Goal: Task Accomplishment & Management: Use online tool/utility

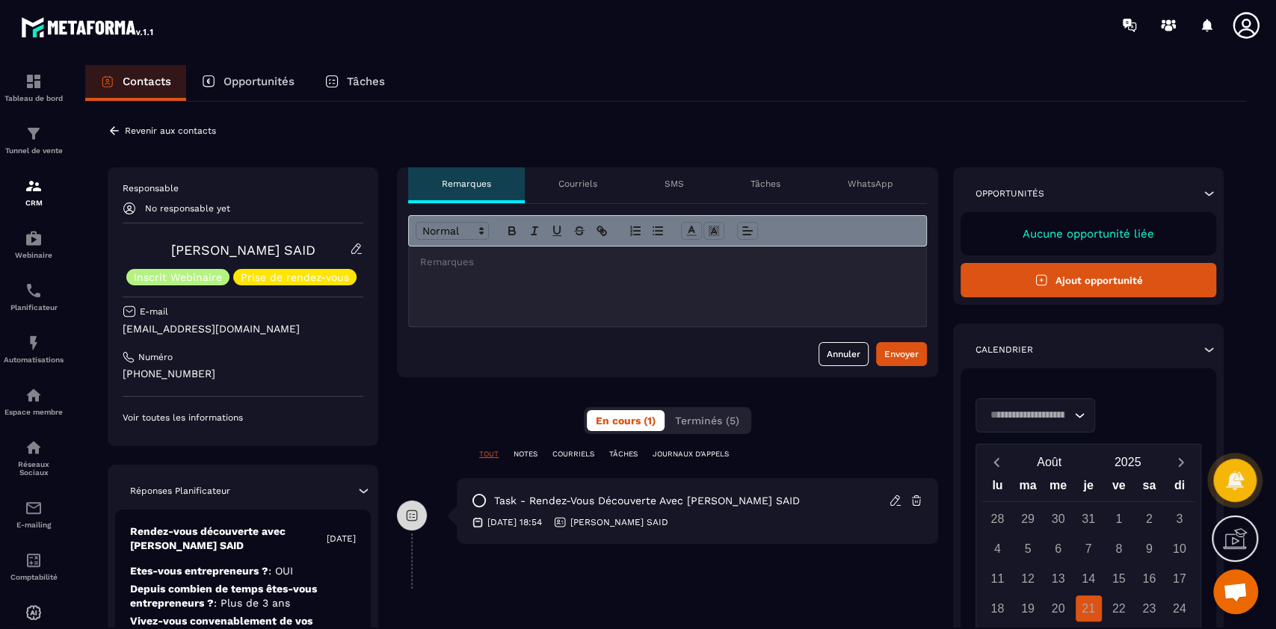
scroll to position [7854, 0]
click at [575, 182] on p "Courriels" at bounding box center [577, 184] width 39 height 12
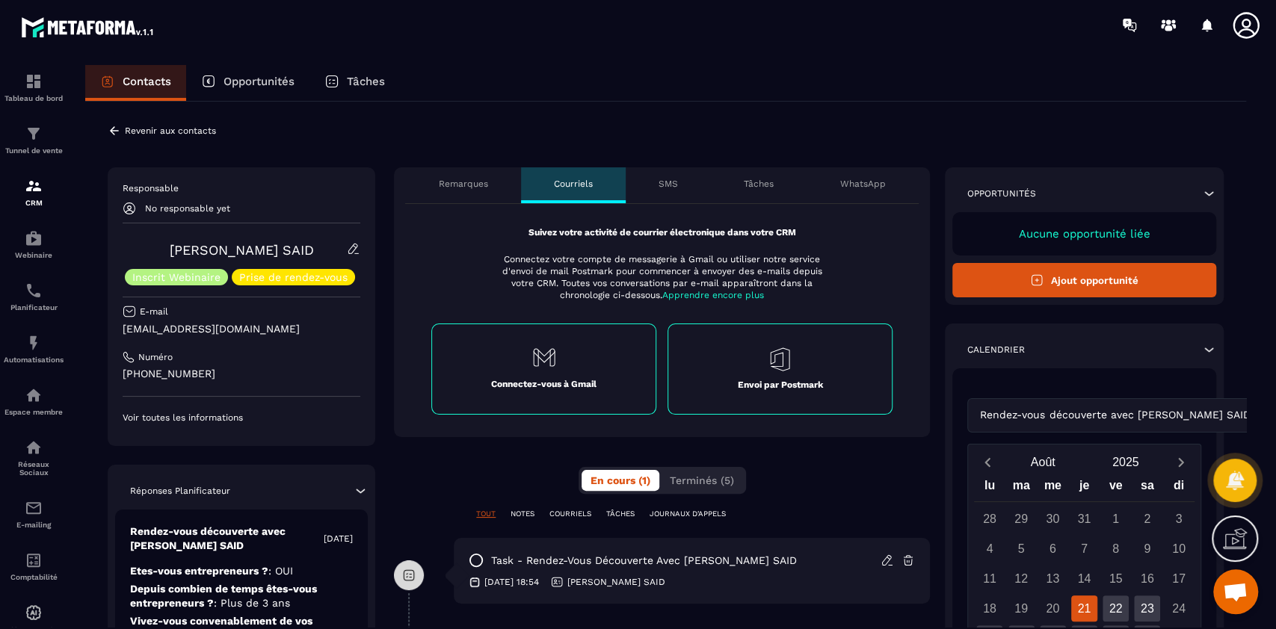
click at [784, 379] on p "Envoi par Postmark" at bounding box center [779, 385] width 85 height 12
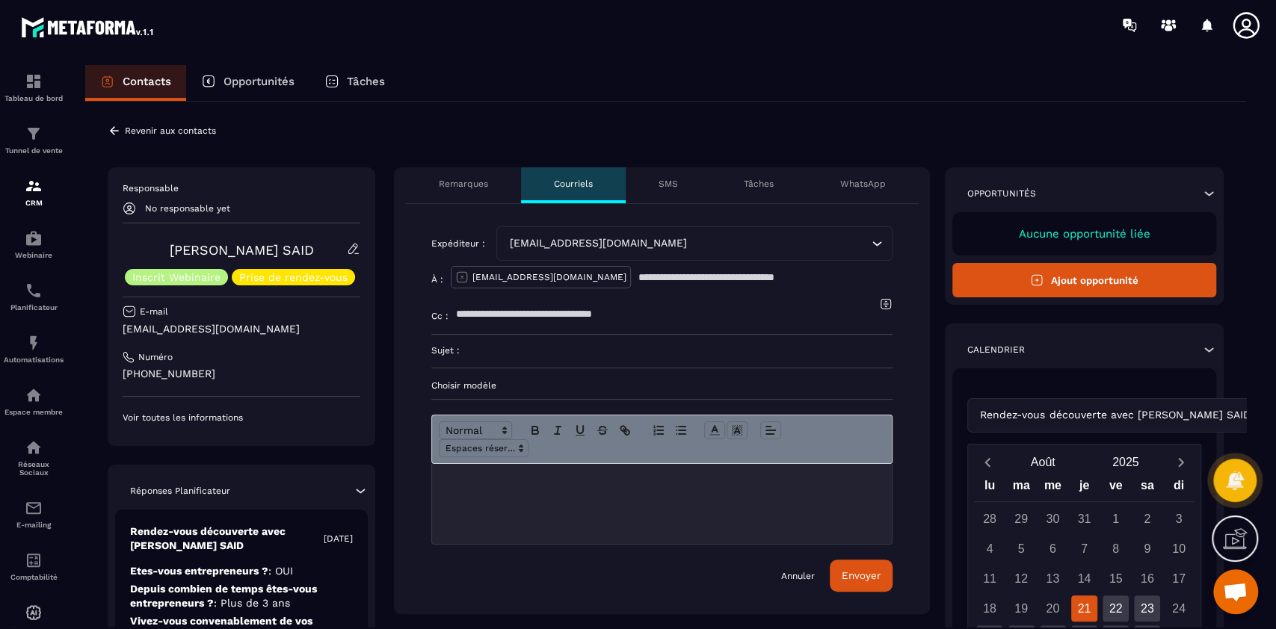
click at [504, 351] on input at bounding box center [676, 351] width 433 height 33
type input "**********"
click at [497, 386] on p "Choisir modèle" at bounding box center [661, 386] width 461 height 12
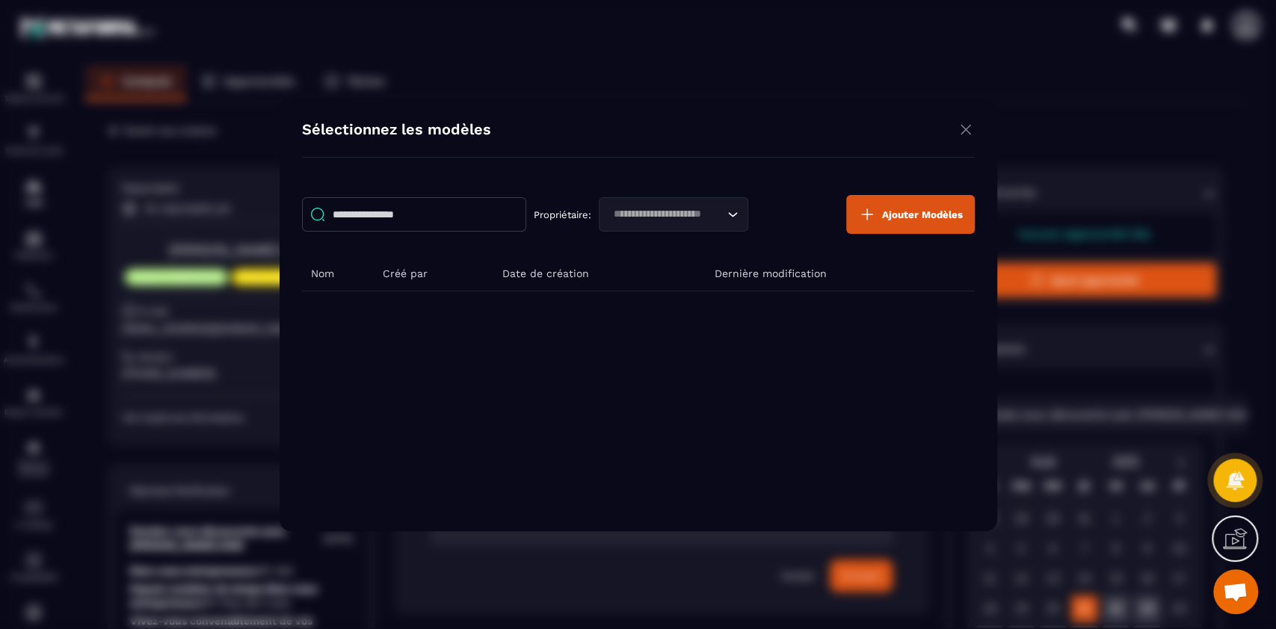
click at [900, 218] on span "Ajouter Modèles" at bounding box center [922, 214] width 81 height 11
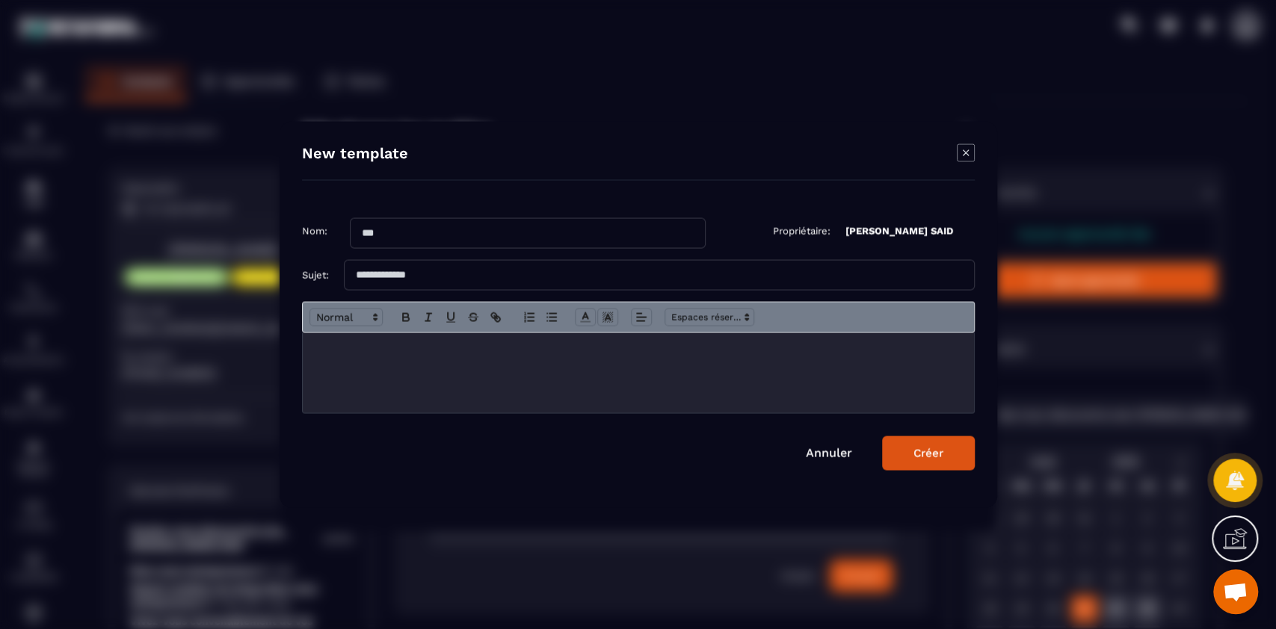
click at [514, 375] on div "Modal window" at bounding box center [638, 373] width 671 height 80
click at [829, 455] on link "Annuler" at bounding box center [829, 453] width 46 height 14
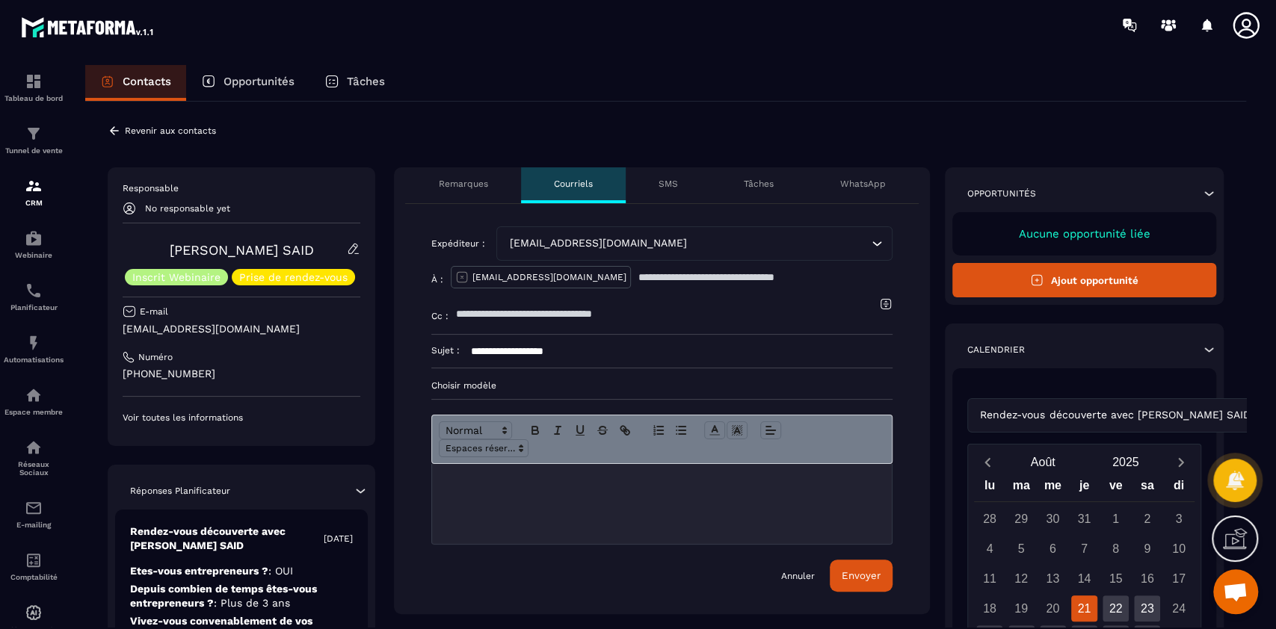
click at [520, 499] on div at bounding box center [662, 504] width 460 height 80
click at [530, 502] on div at bounding box center [662, 504] width 460 height 80
click at [627, 428] on icon "button" at bounding box center [624, 430] width 13 height 13
click at [626, 431] on line "button" at bounding box center [624, 430] width 3 height 3
click at [624, 434] on icon "button" at bounding box center [624, 430] width 13 height 13
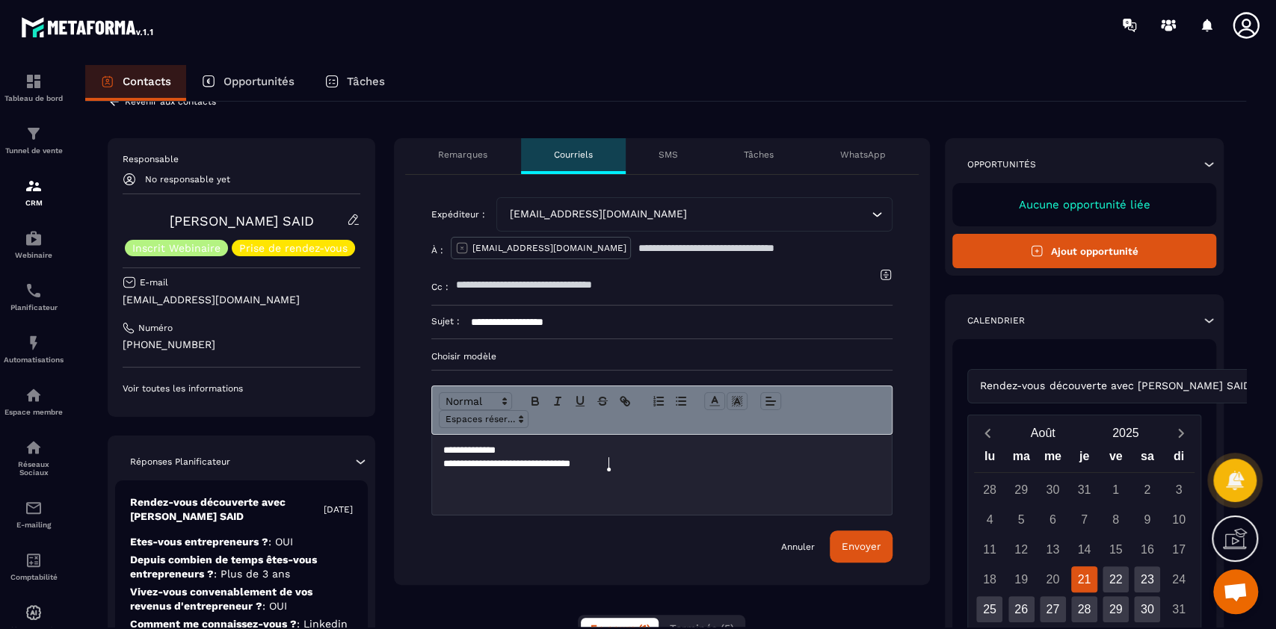
scroll to position [30, 0]
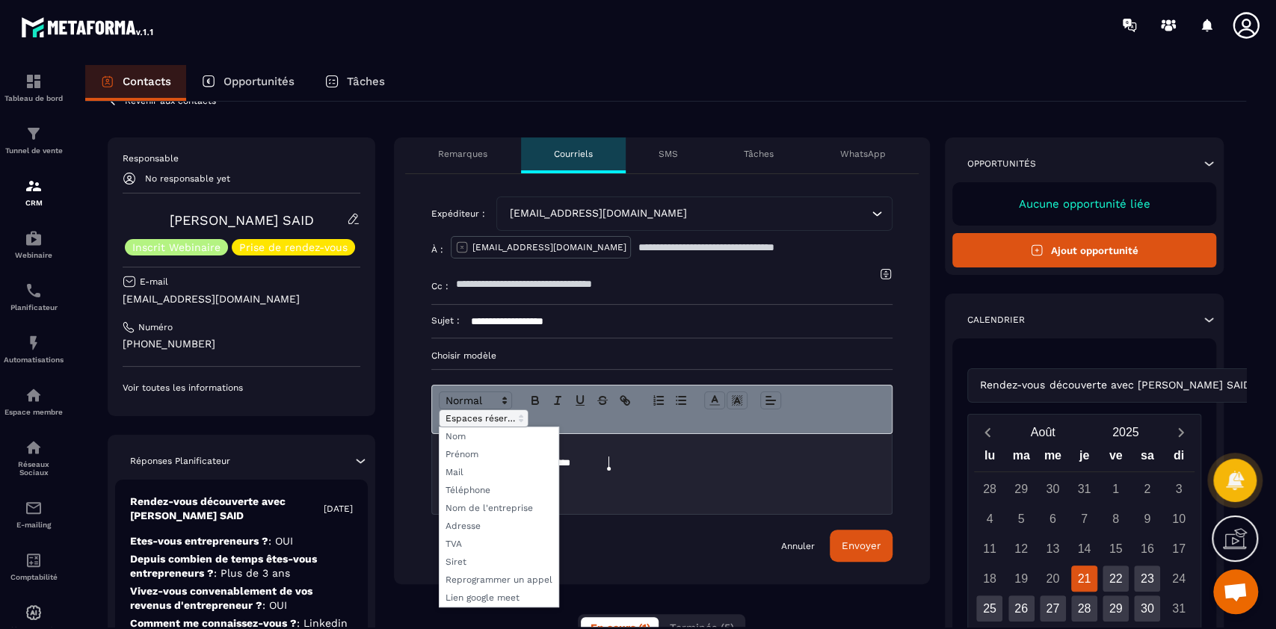
click at [482, 422] on span at bounding box center [484, 419] width 90 height 18
click at [670, 434] on div "**********" at bounding box center [662, 474] width 460 height 80
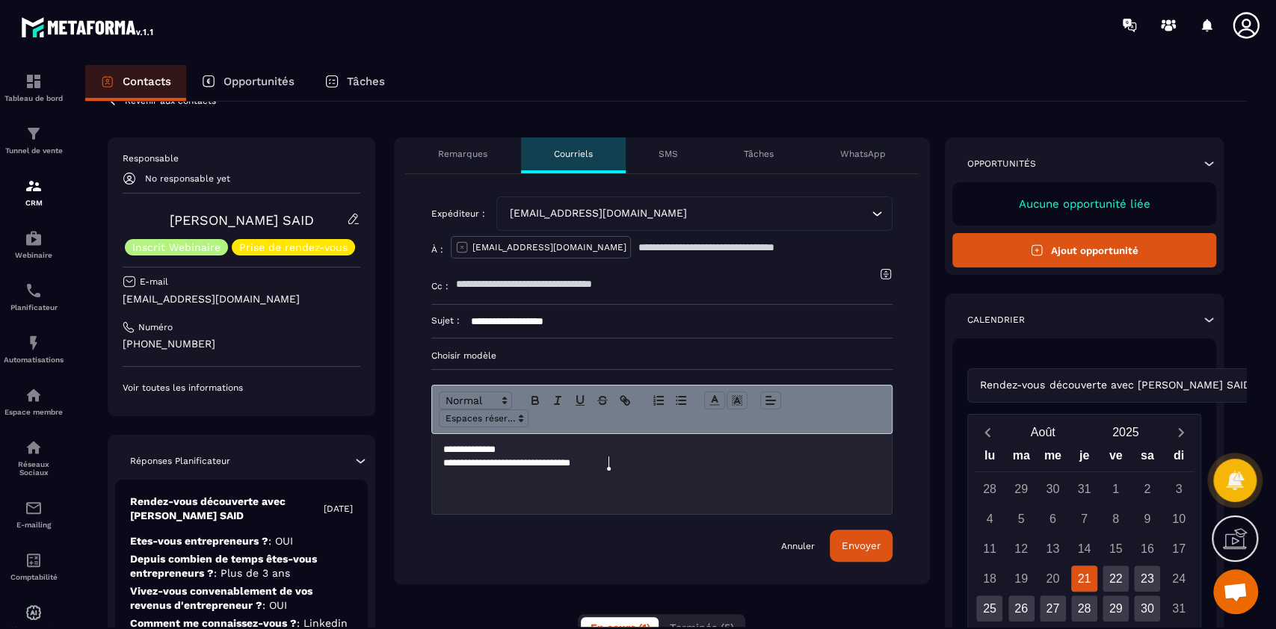
click at [683, 465] on p "**********" at bounding box center [661, 463] width 437 height 13
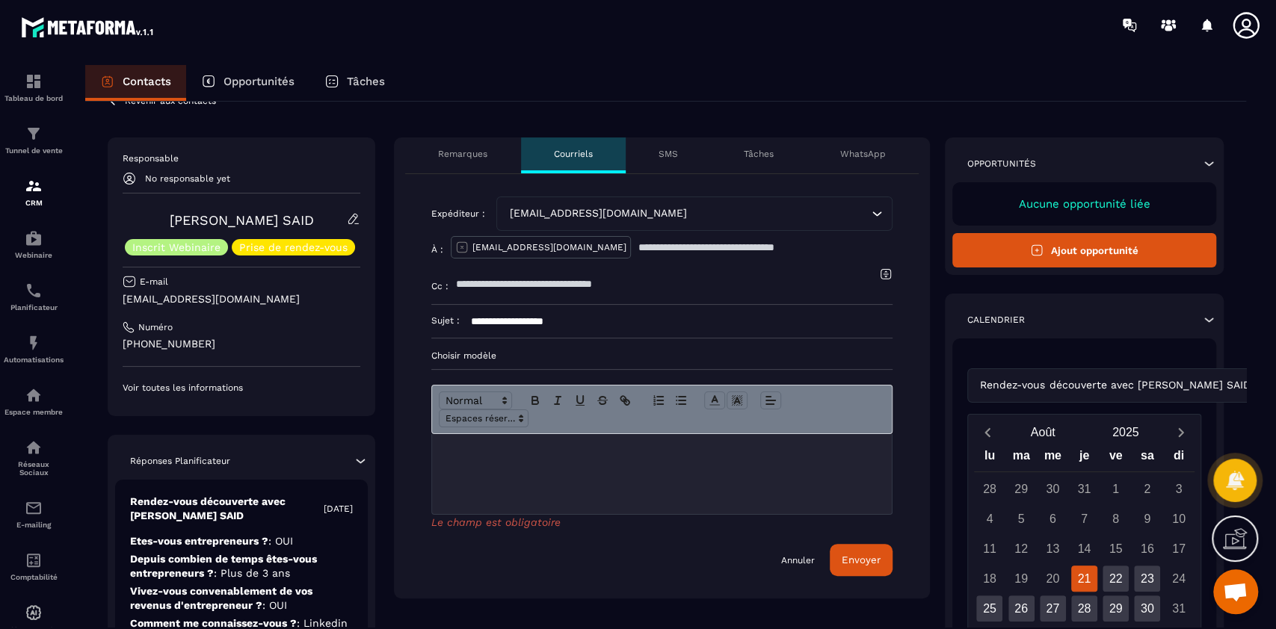
click at [880, 154] on p "WhatsApp" at bounding box center [863, 154] width 46 height 12
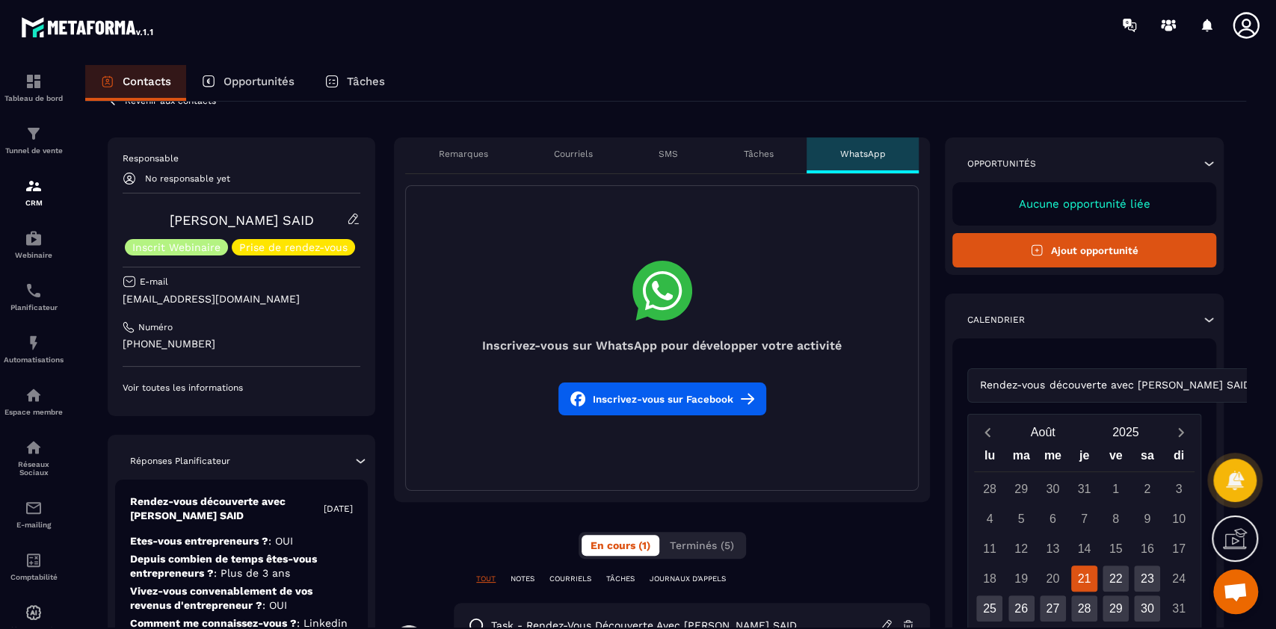
click at [661, 399] on button "Inscrivez-vous sur Facebook" at bounding box center [662, 399] width 208 height 33
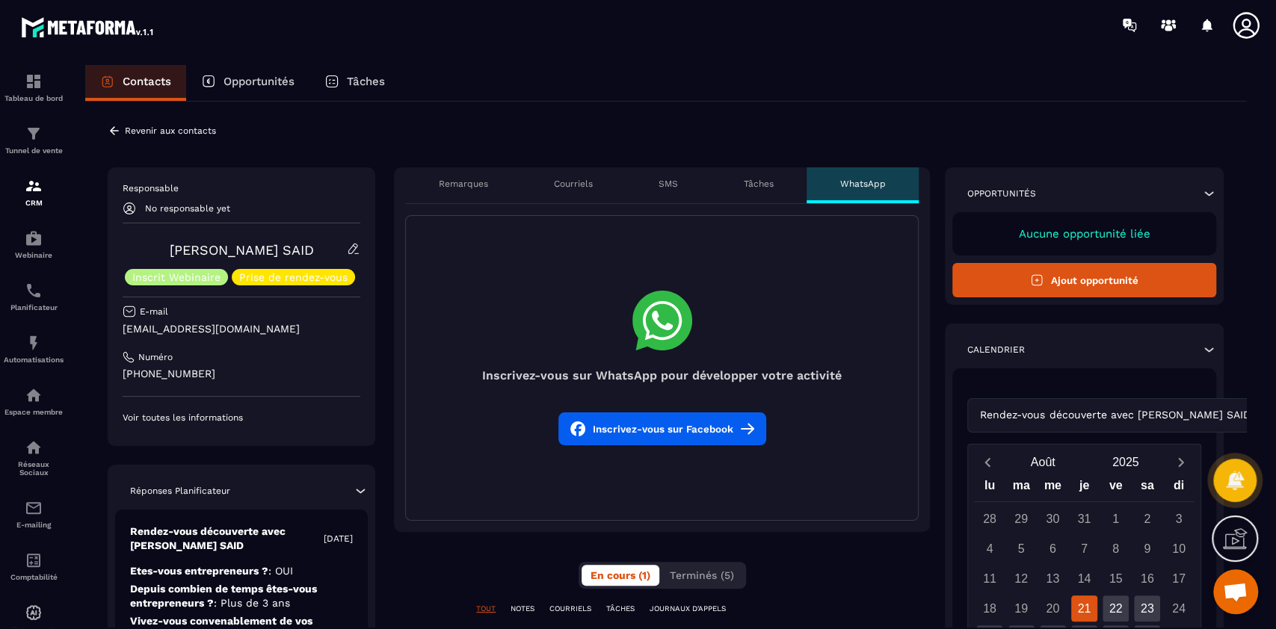
click at [1232, 588] on span "Ouvrir le chat" at bounding box center [1235, 593] width 25 height 21
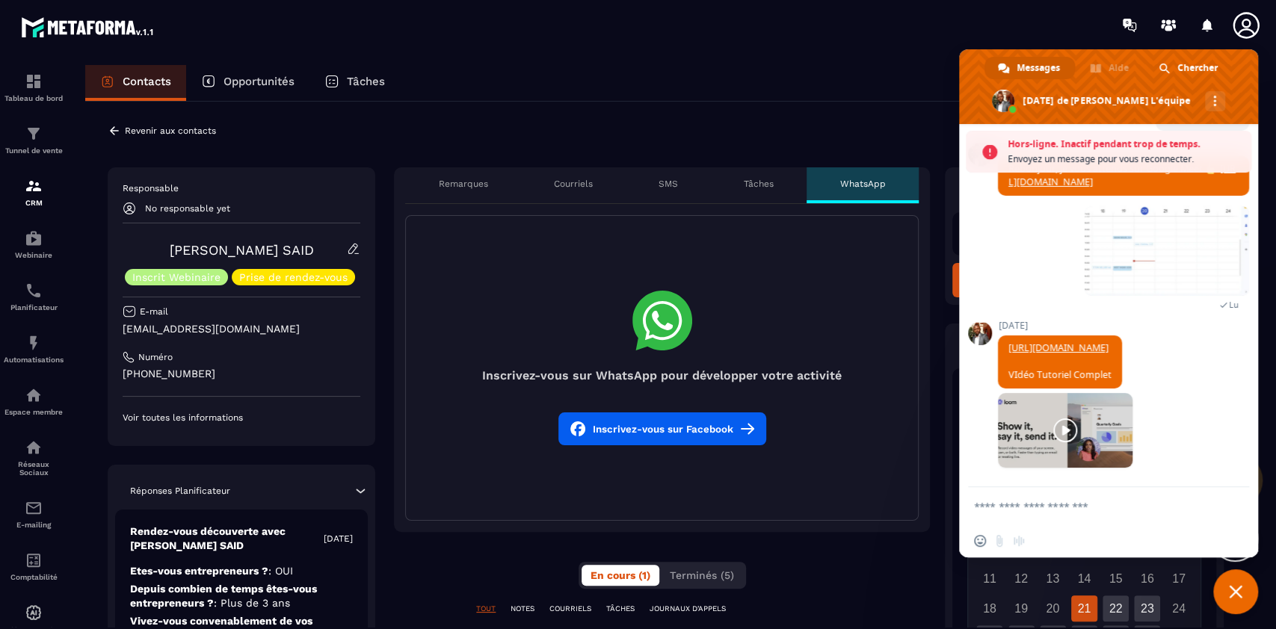
scroll to position [7902, 0]
click at [1033, 510] on textarea "Entrez votre message..." at bounding box center [1093, 505] width 239 height 37
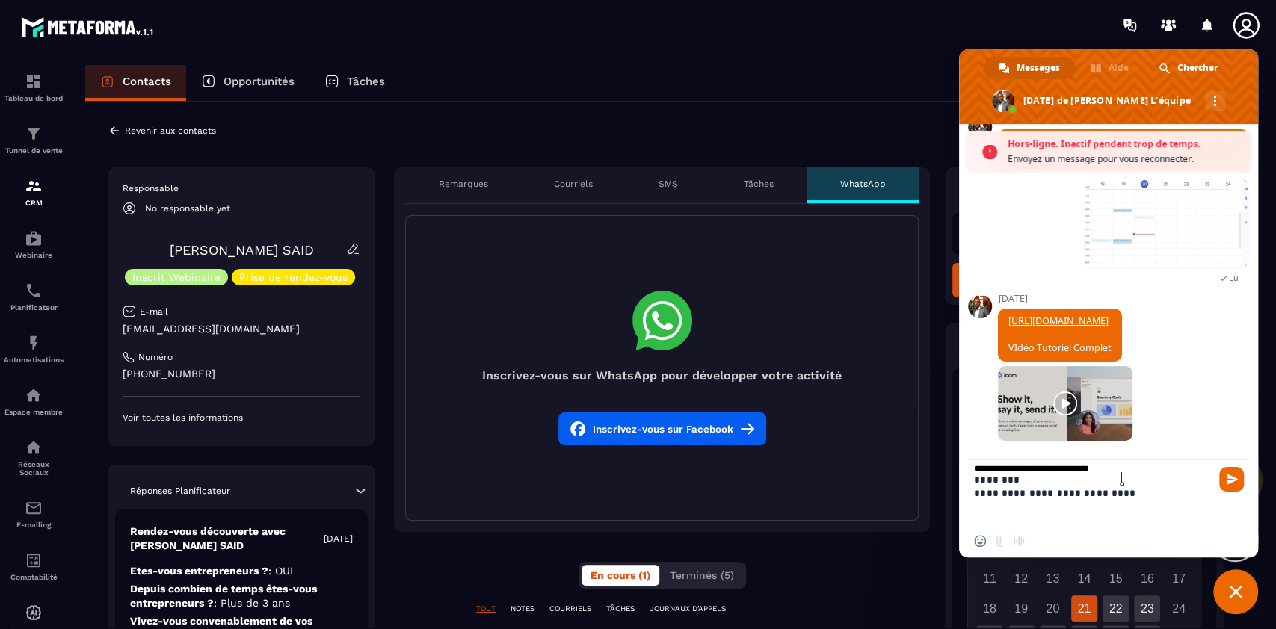
scroll to position [0, 0]
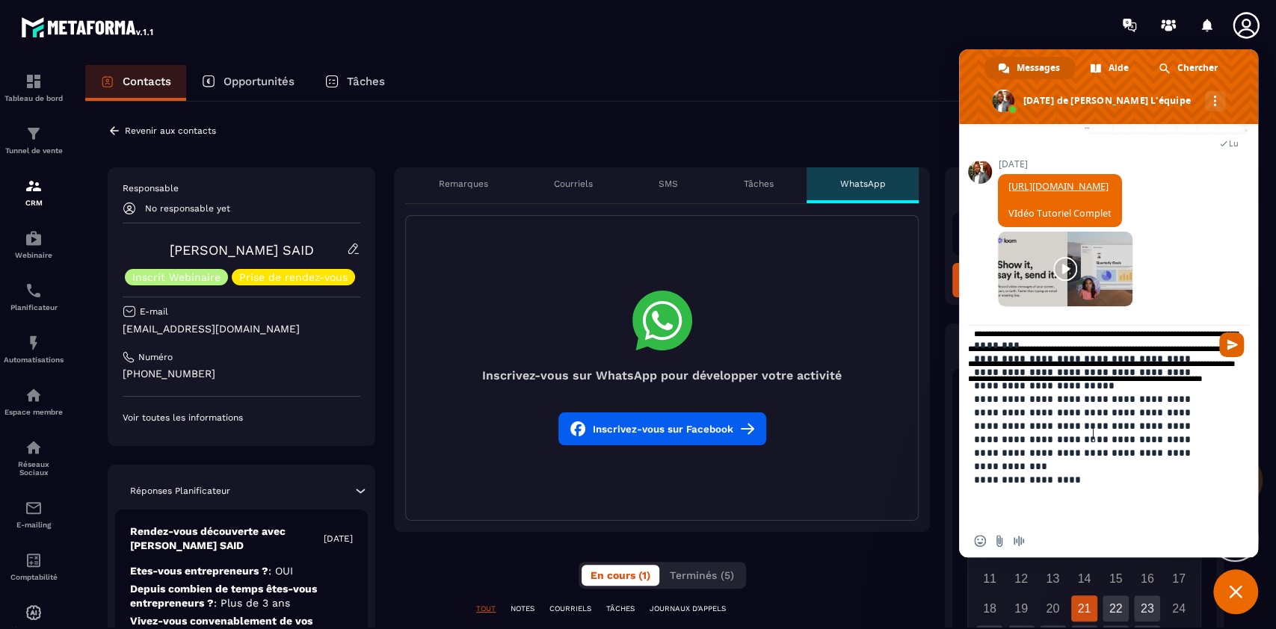
type textarea "**********"
click at [1230, 344] on span "Envoyer" at bounding box center [1232, 344] width 11 height 11
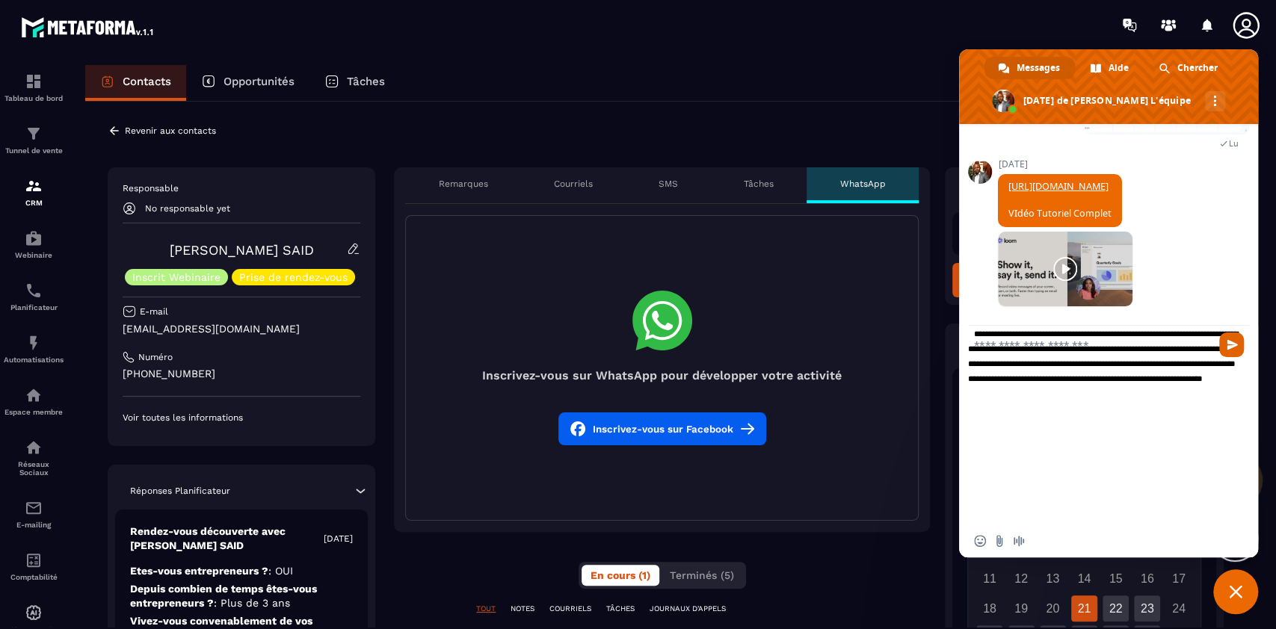
scroll to position [8063, 0]
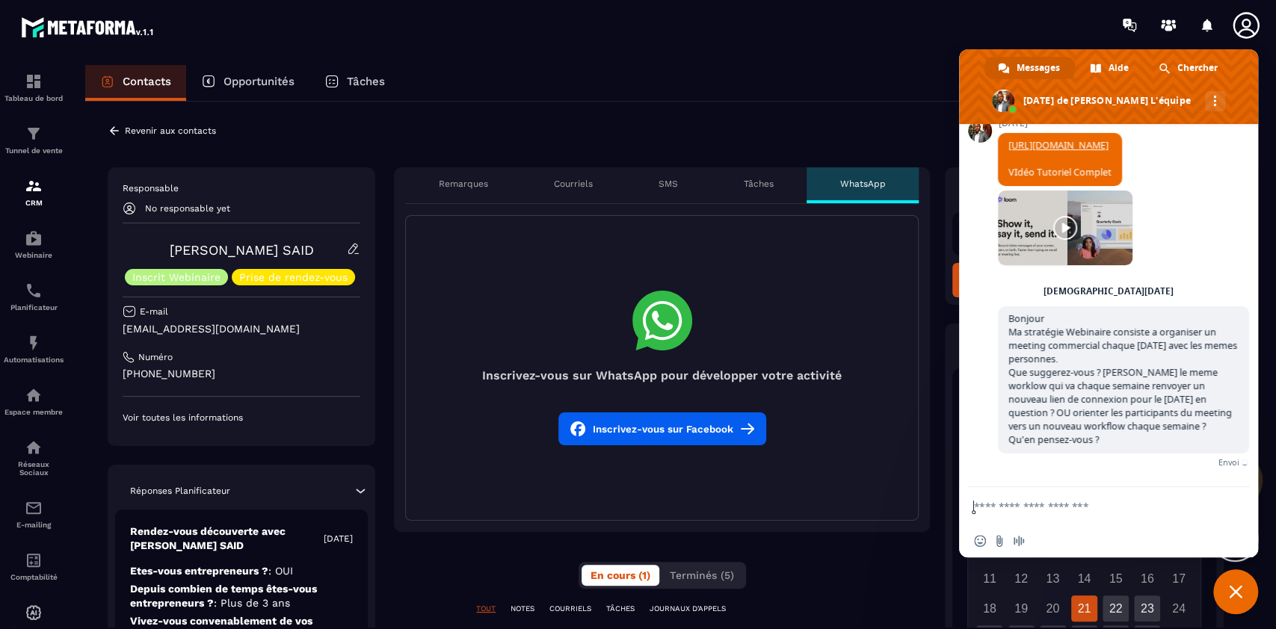
click at [1232, 591] on span "Fermer le chat" at bounding box center [1235, 591] width 13 height 13
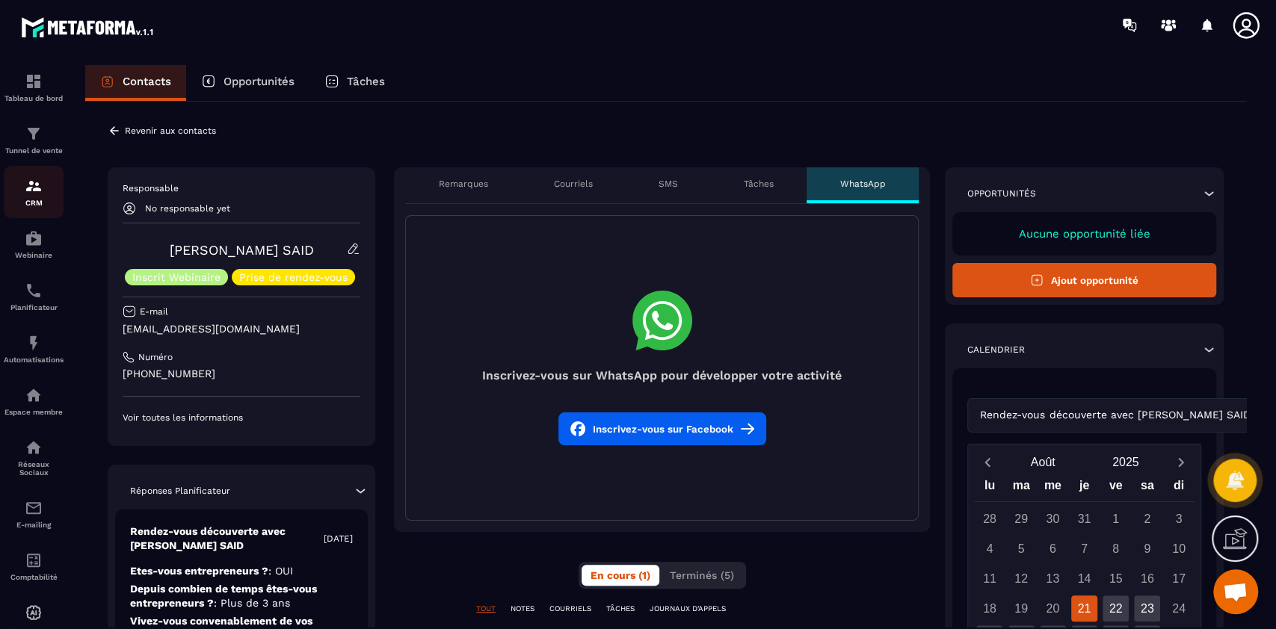
click at [30, 194] on img at bounding box center [34, 186] width 18 height 18
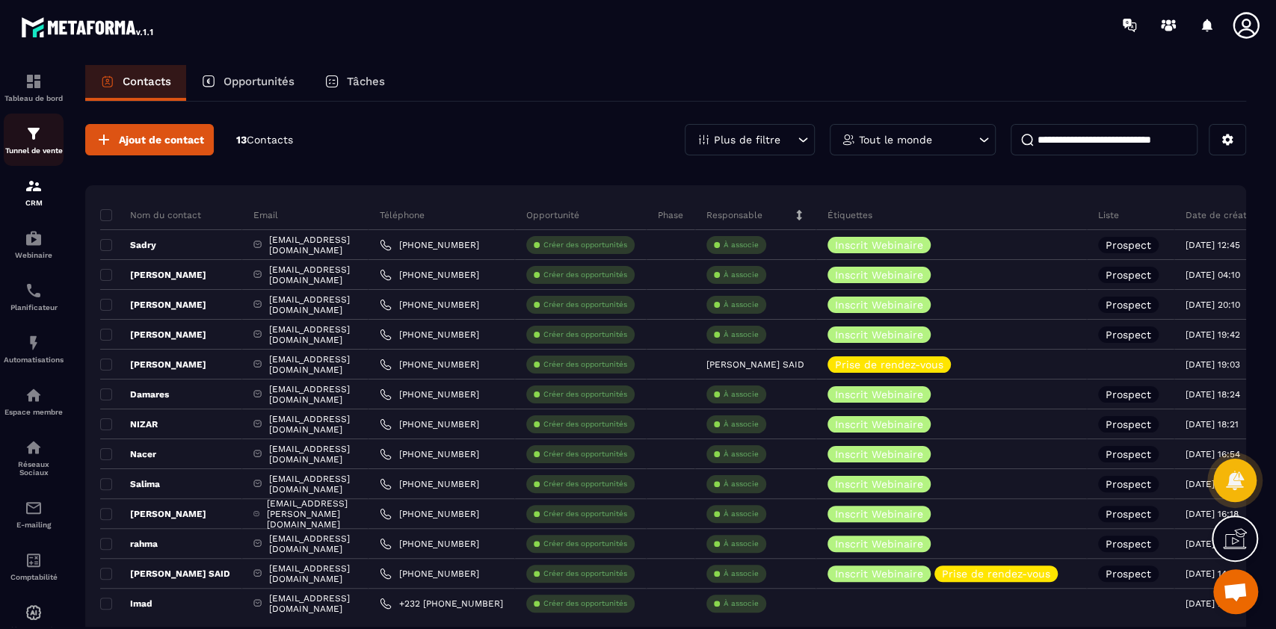
click at [26, 150] on p "Tunnel de vente" at bounding box center [34, 151] width 60 height 8
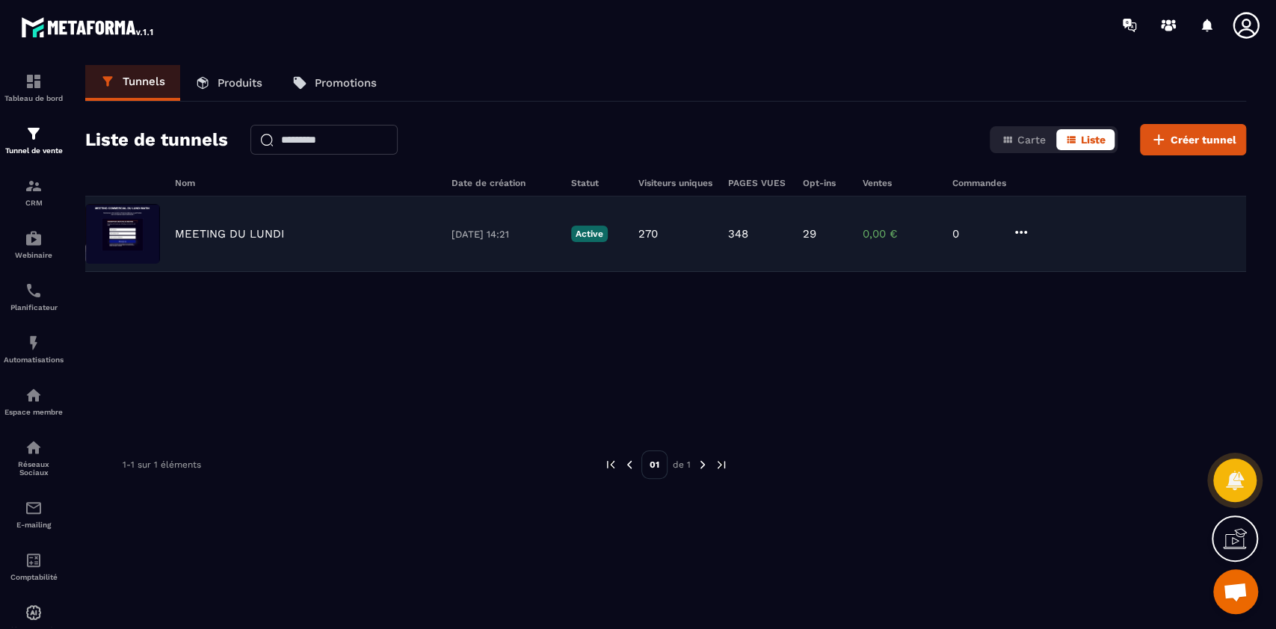
click at [433, 227] on div "MEETING DU LUNDI" at bounding box center [306, 233] width 262 height 13
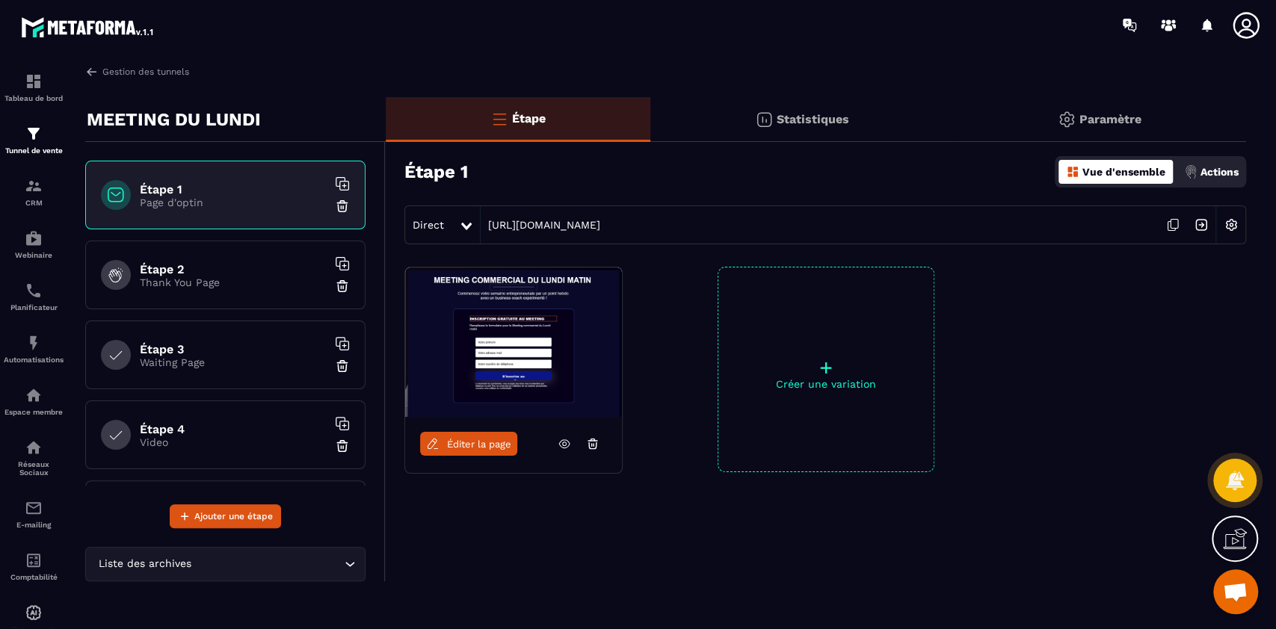
click at [525, 362] on img at bounding box center [513, 343] width 217 height 150
click at [467, 442] on span "Éditer la page" at bounding box center [479, 444] width 64 height 11
click at [487, 440] on span "Éditer la page" at bounding box center [479, 444] width 64 height 11
